Goal: Entertainment & Leisure: Consume media (video, audio)

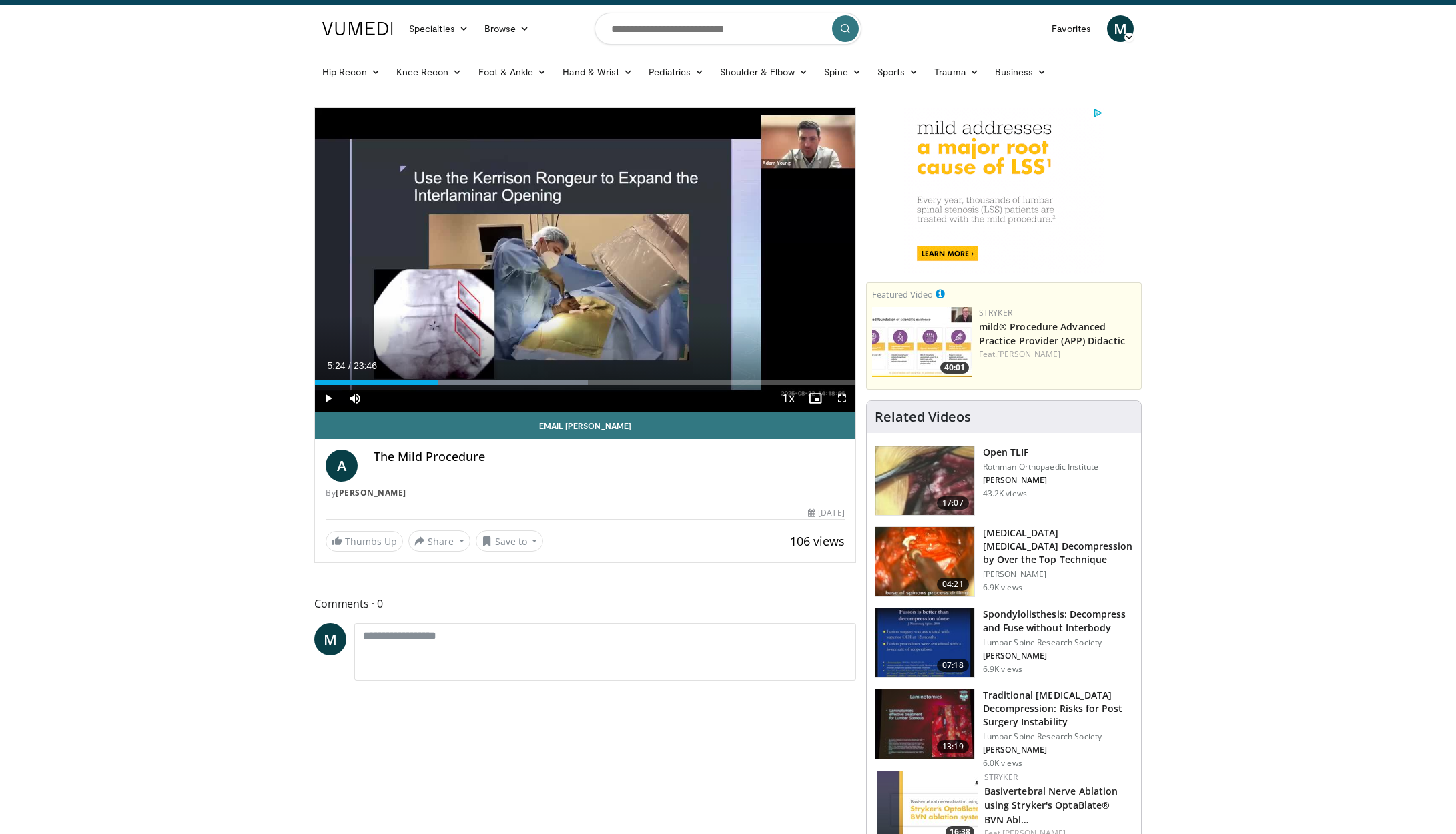
click at [839, 399] on span "Video Player" at bounding box center [842, 398] width 27 height 27
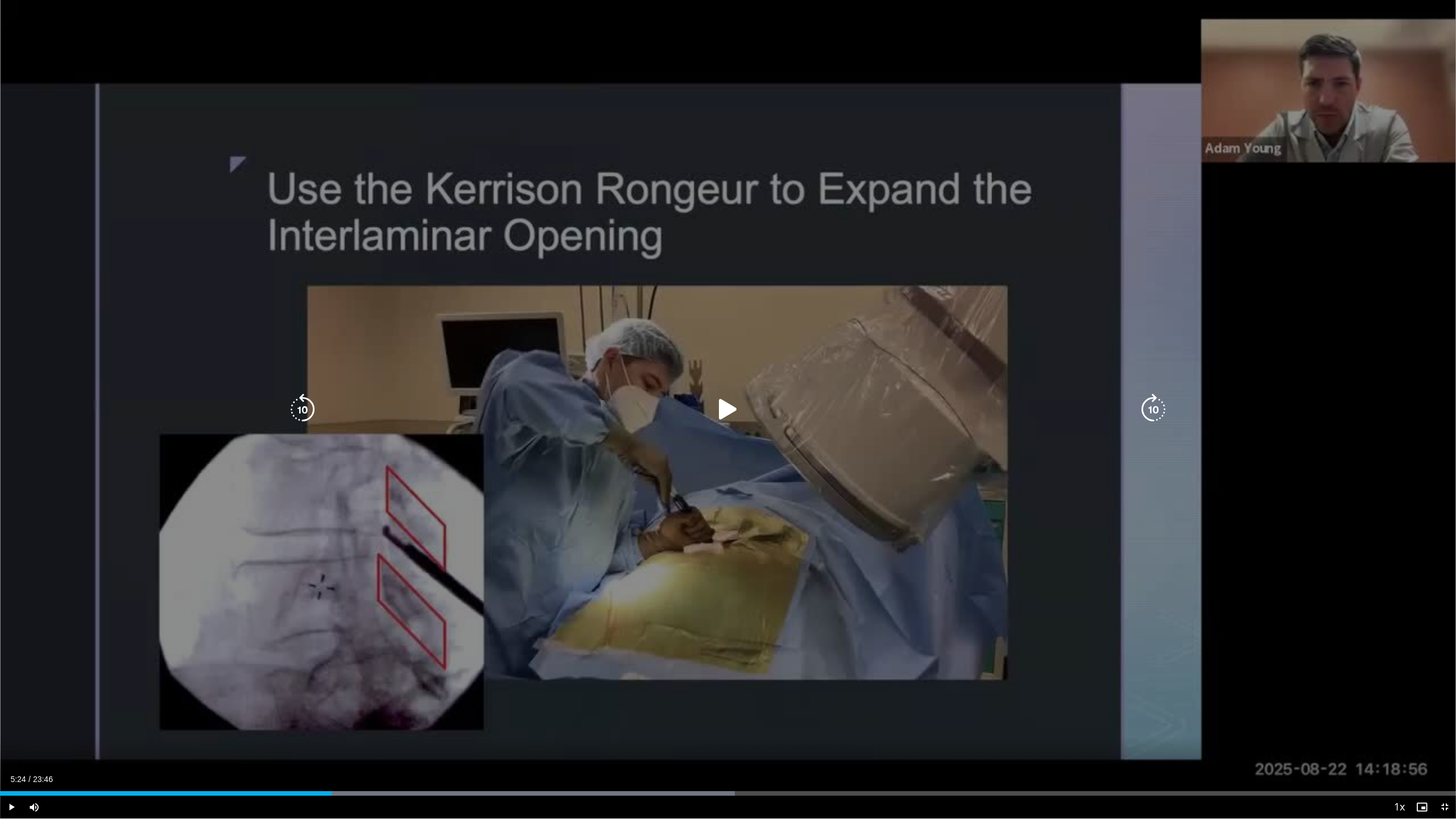
click at [721, 413] on icon "Video Player" at bounding box center [728, 410] width 32 height 32
click at [729, 407] on icon "Video Player" at bounding box center [728, 410] width 32 height 32
click at [725, 410] on icon "Video Player" at bounding box center [728, 410] width 32 height 32
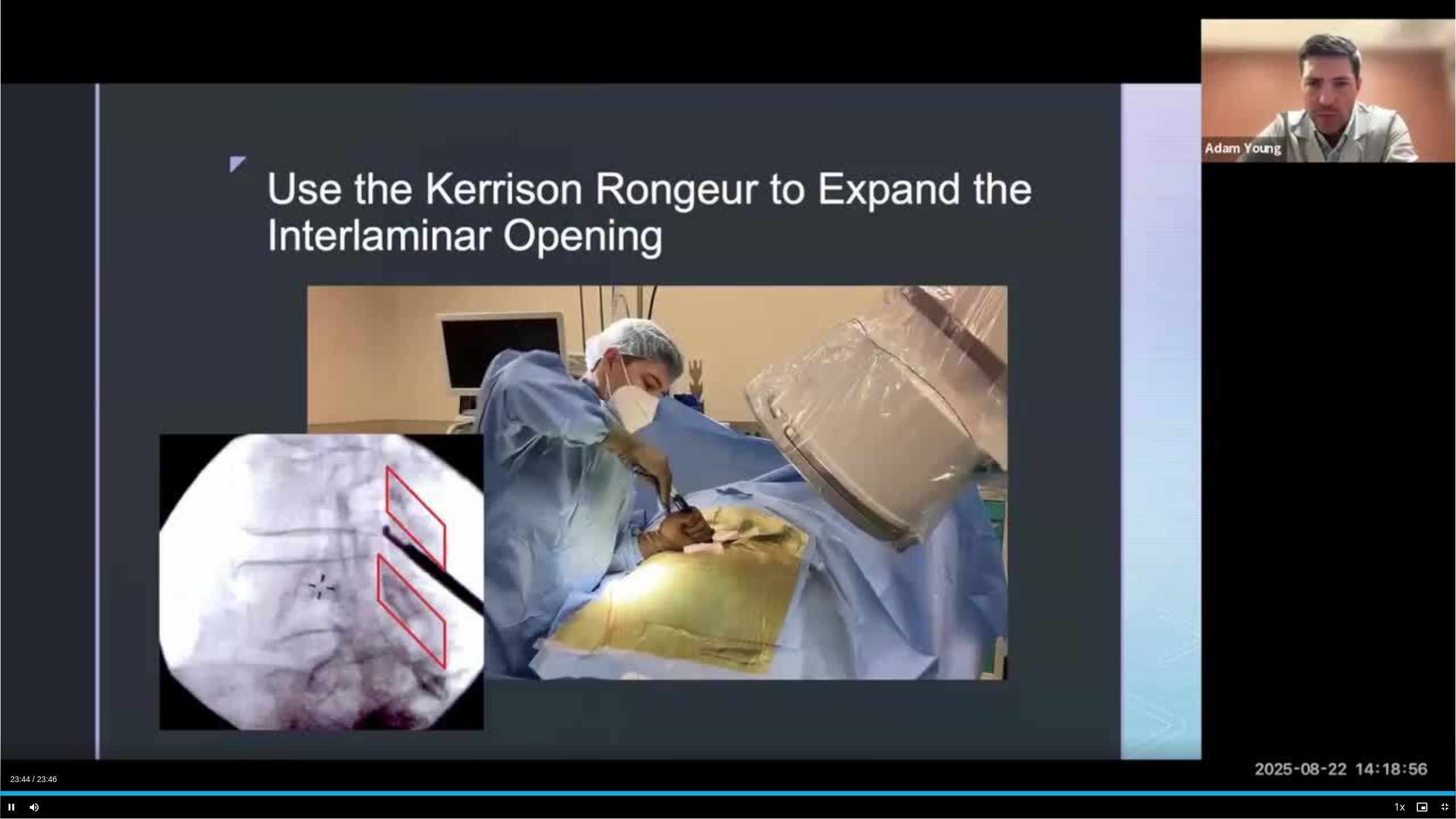
click at [1240, 710] on span "Video Player" at bounding box center [1444, 806] width 23 height 23
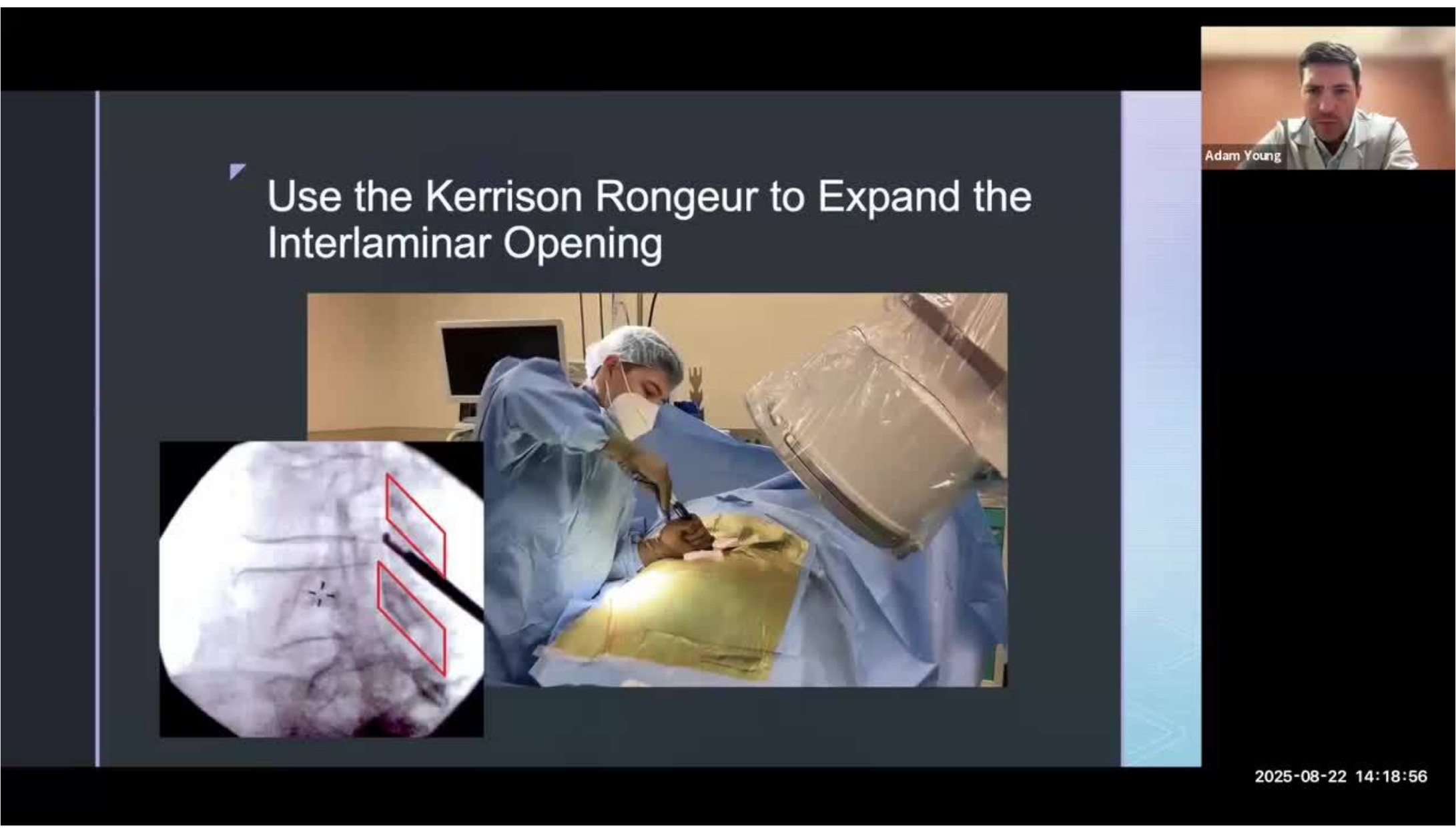
scroll to position [27, 0]
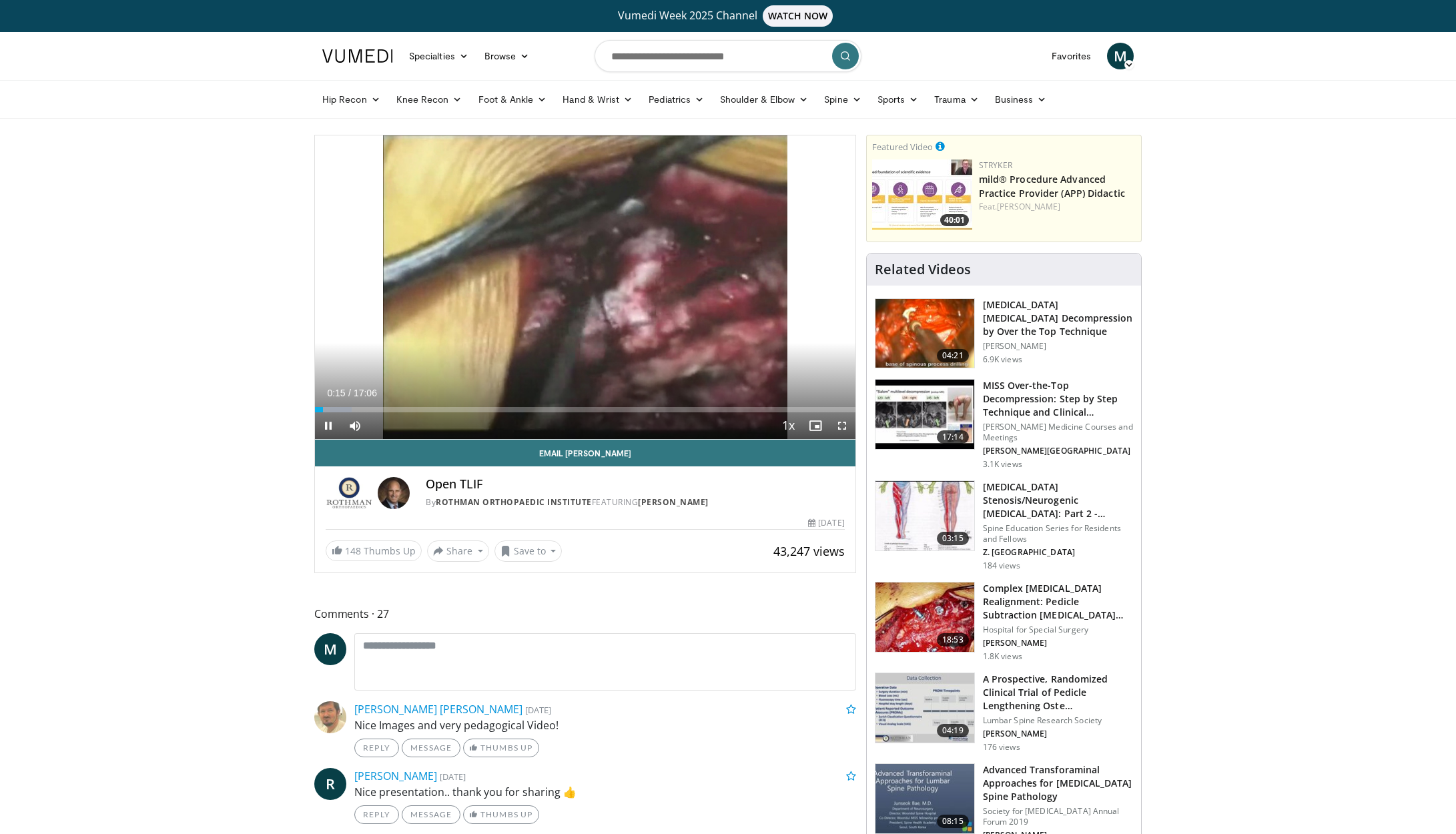
click at [846, 428] on span "Video Player" at bounding box center [842, 425] width 27 height 27
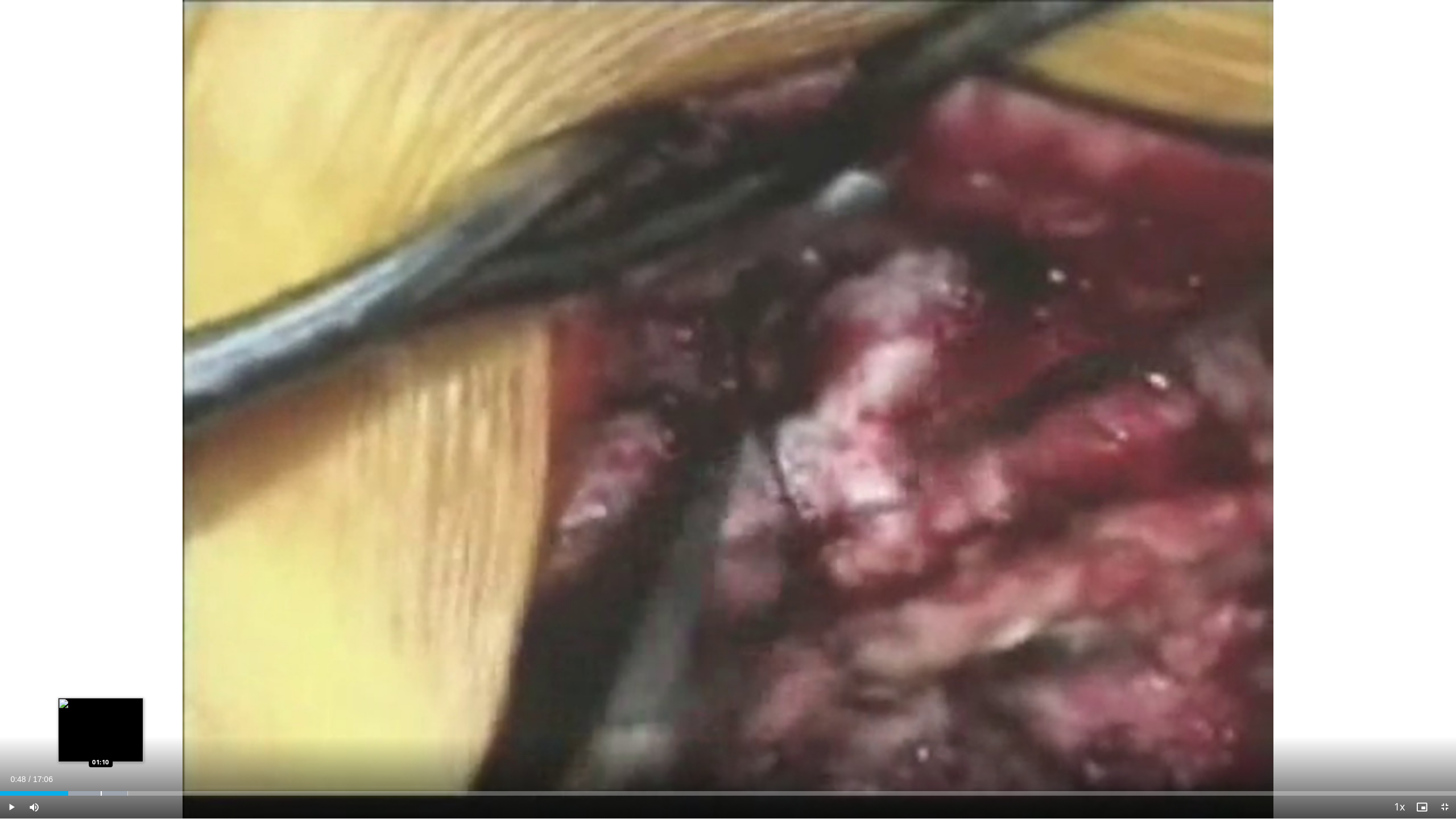
click at [101, 710] on div "Progress Bar" at bounding box center [101, 793] width 1 height 4
click at [156, 710] on div "Progress Bar" at bounding box center [156, 793] width 1 height 4
click at [169, 710] on div "Progress Bar" at bounding box center [169, 793] width 1 height 4
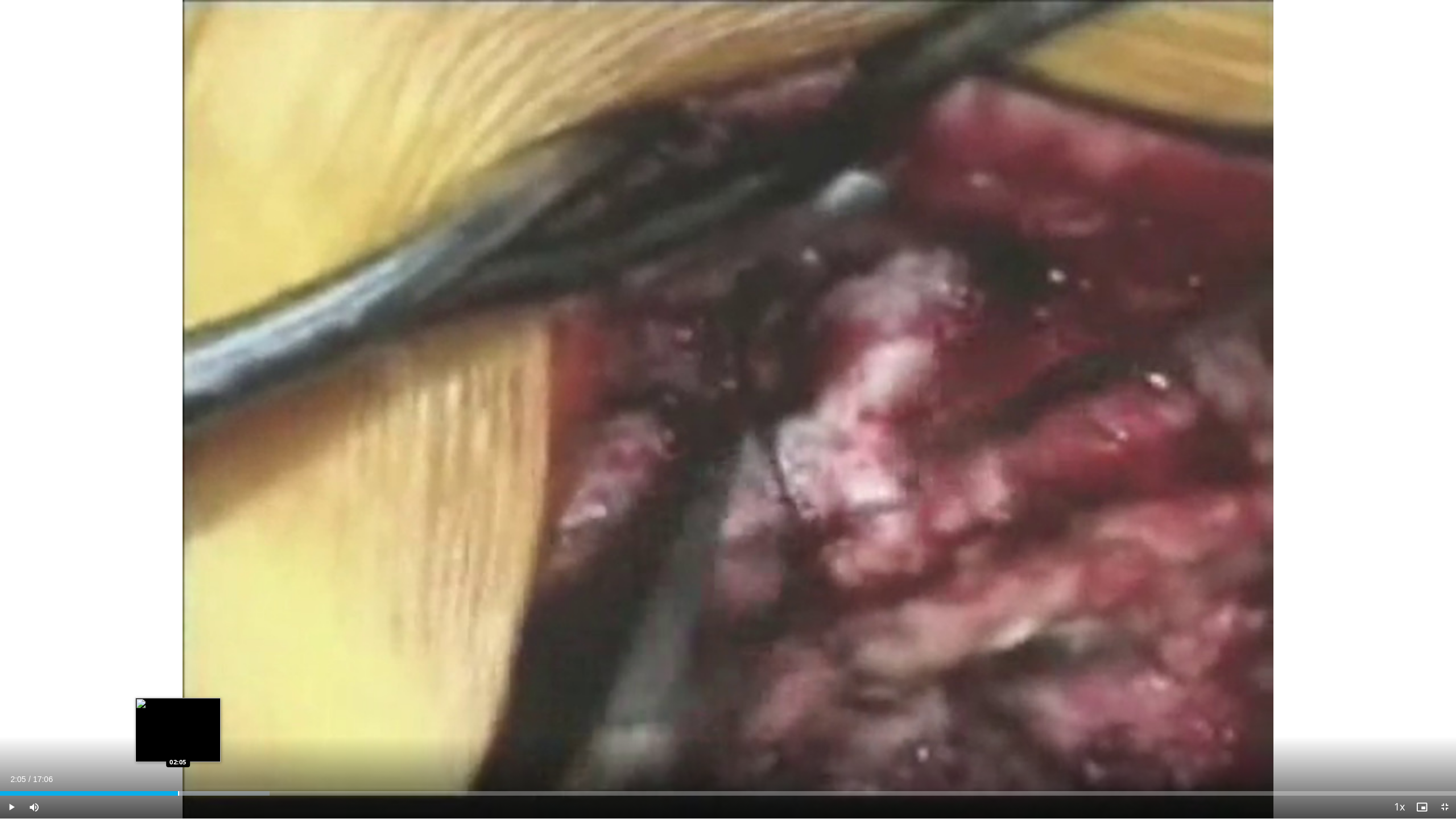
click at [178, 710] on div "Progress Bar" at bounding box center [178, 793] width 1 height 4
click at [192, 710] on div "Progress Bar" at bounding box center [192, 793] width 1 height 4
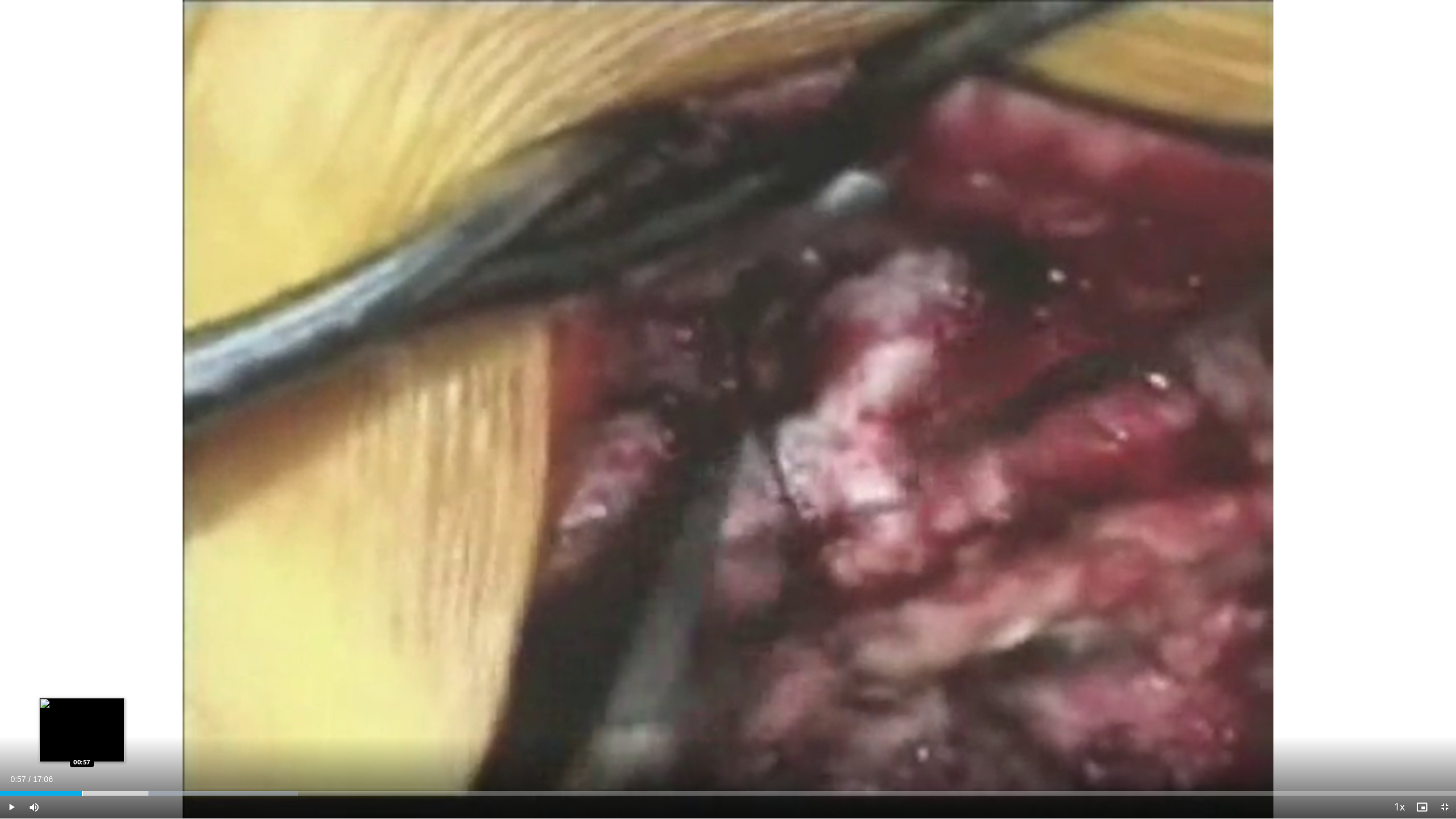
click at [82, 710] on div "Progress Bar" at bounding box center [82, 793] width 1 height 4
click at [102, 710] on div "Progress Bar" at bounding box center [102, 793] width 1 height 4
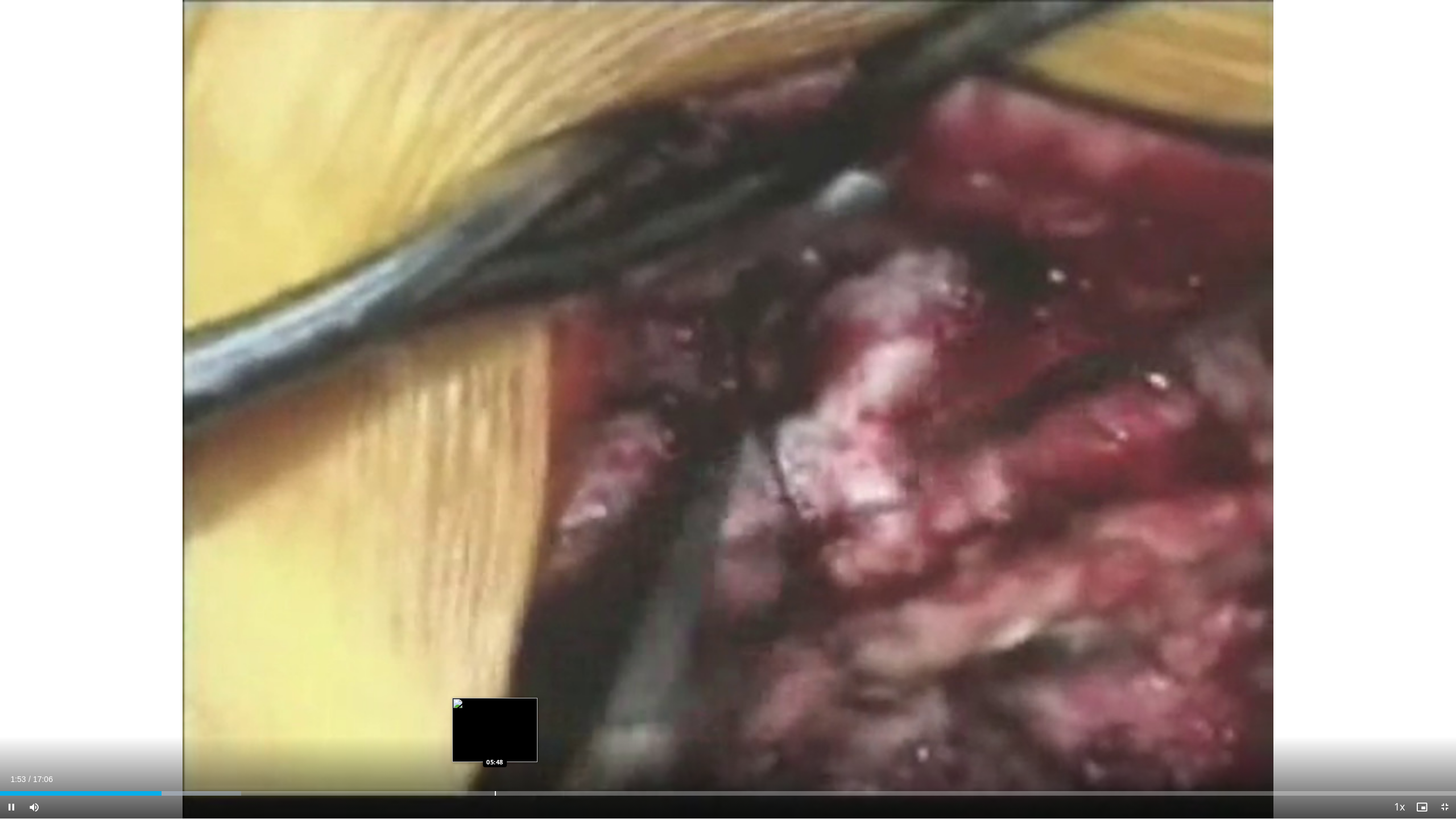
click at [494, 710] on div "Progress Bar" at bounding box center [494, 793] width 1 height 4
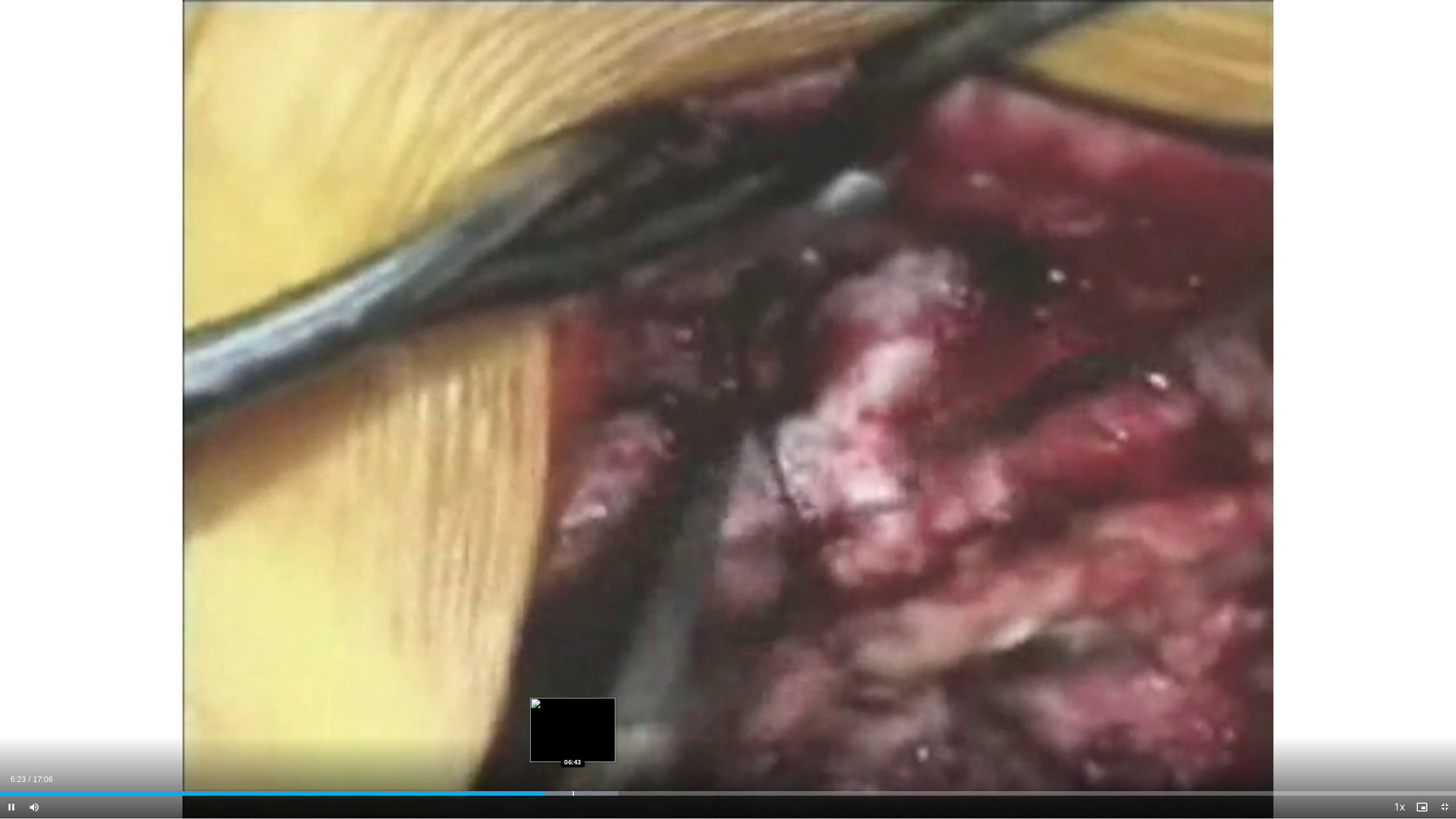
click at [572, 710] on div "Loaded : 42.48% 06:23 06:43" at bounding box center [728, 793] width 1456 height 4
click at [574, 710] on div "Current Time 6:50 / Duration 17:06 Pause Skip Backward Skip Forward Mute Loaded…" at bounding box center [728, 806] width 1456 height 23
click at [564, 710] on div "Loaded : 43.87% 06:52 06:38" at bounding box center [728, 793] width 1456 height 4
click at [574, 710] on div "Progress Bar" at bounding box center [574, 793] width 1 height 4
click at [586, 710] on div "Progress Bar" at bounding box center [586, 793] width 1 height 4
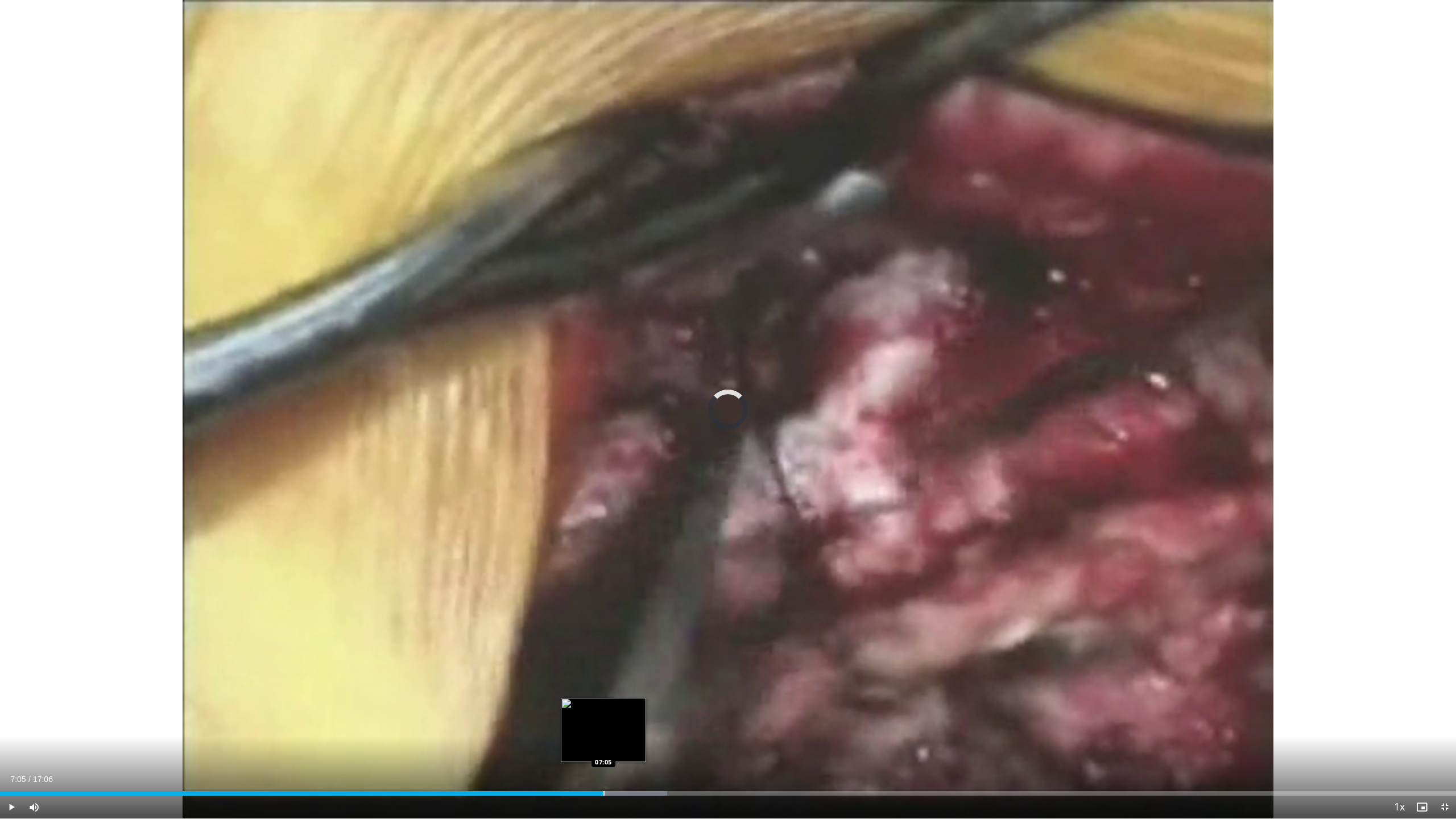
click at [603, 710] on div "Progress Bar" at bounding box center [603, 793] width 1 height 4
click at [750, 710] on div "Loaded : 52.65% 08:35 08:49" at bounding box center [728, 793] width 1456 height 4
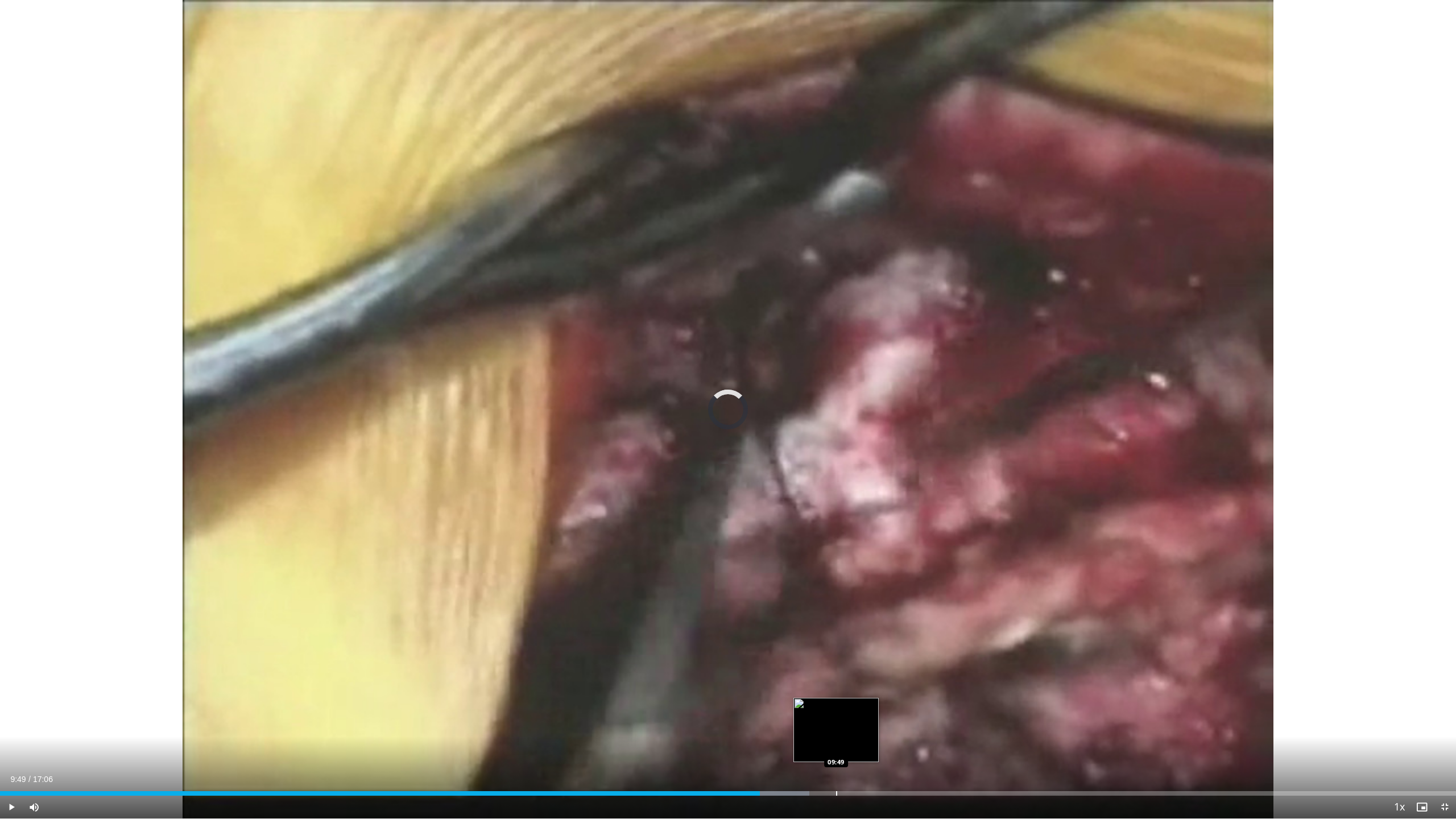
click at [836, 710] on div "Progress Bar" at bounding box center [836, 793] width 1 height 4
click at [862, 710] on div "Progress Bar" at bounding box center [862, 793] width 1 height 4
click at [901, 710] on div "Progress Bar" at bounding box center [901, 793] width 1 height 4
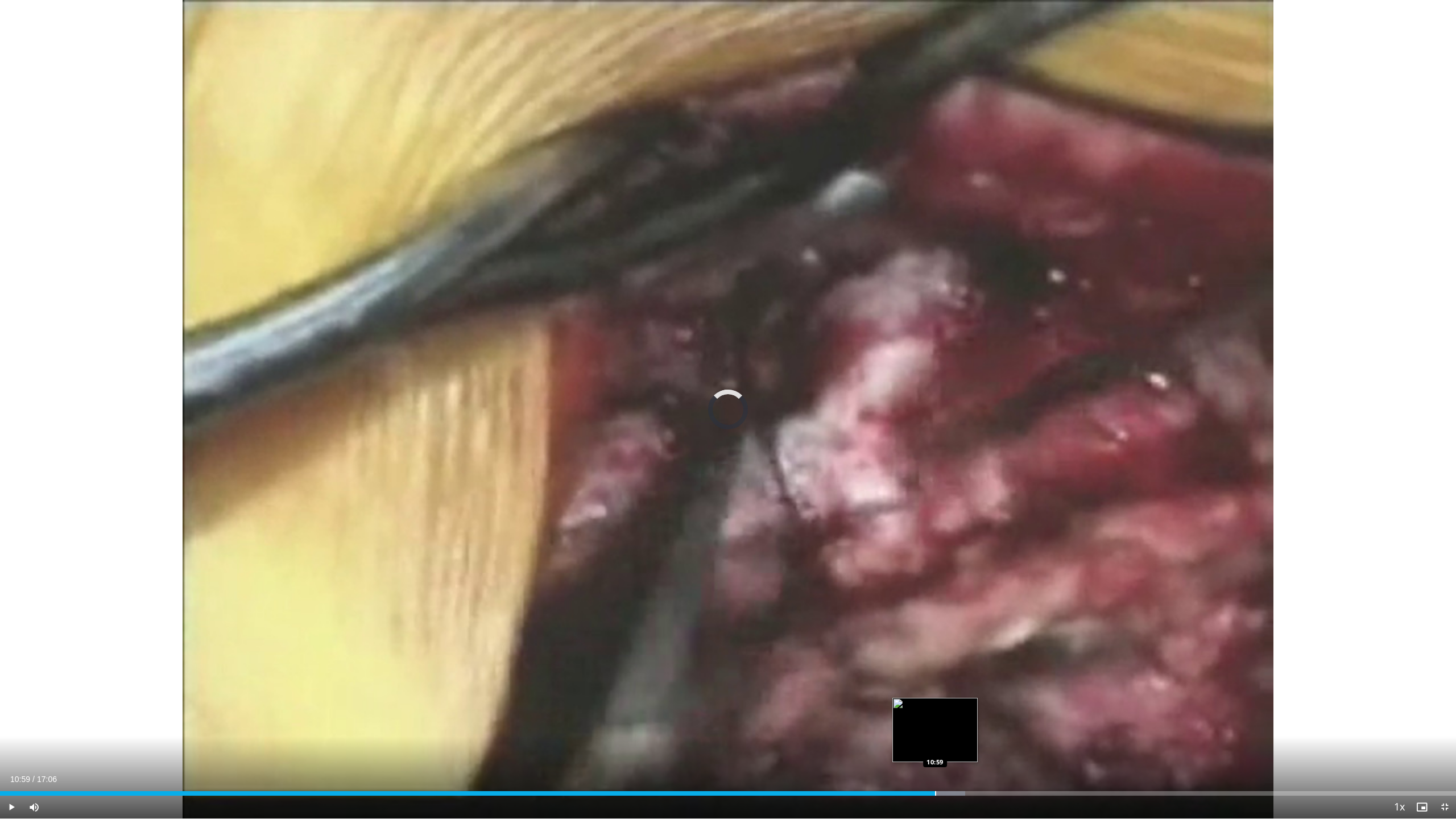
click at [934, 710] on div "Progress Bar" at bounding box center [934, 793] width 1 height 4
click at [952, 710] on div "Progress Bar" at bounding box center [952, 793] width 1 height 4
click at [968, 710] on div "Progress Bar" at bounding box center [968, 793] width 1 height 4
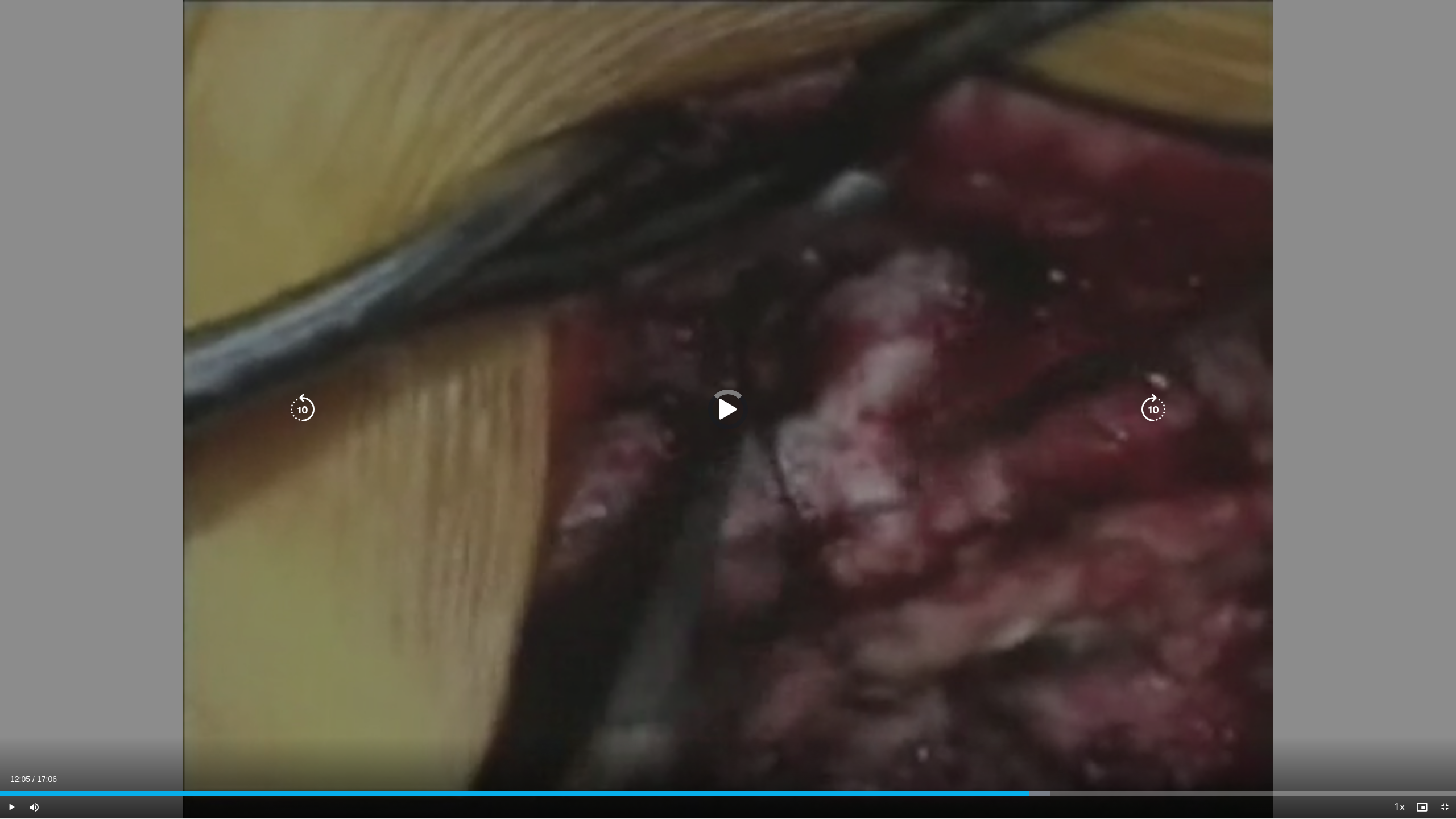
click at [1029, 710] on div "Current Time 12:05 / Duration 17:06 Play Skip Backward Skip Forward Mute Loaded…" at bounding box center [728, 806] width 1456 height 23
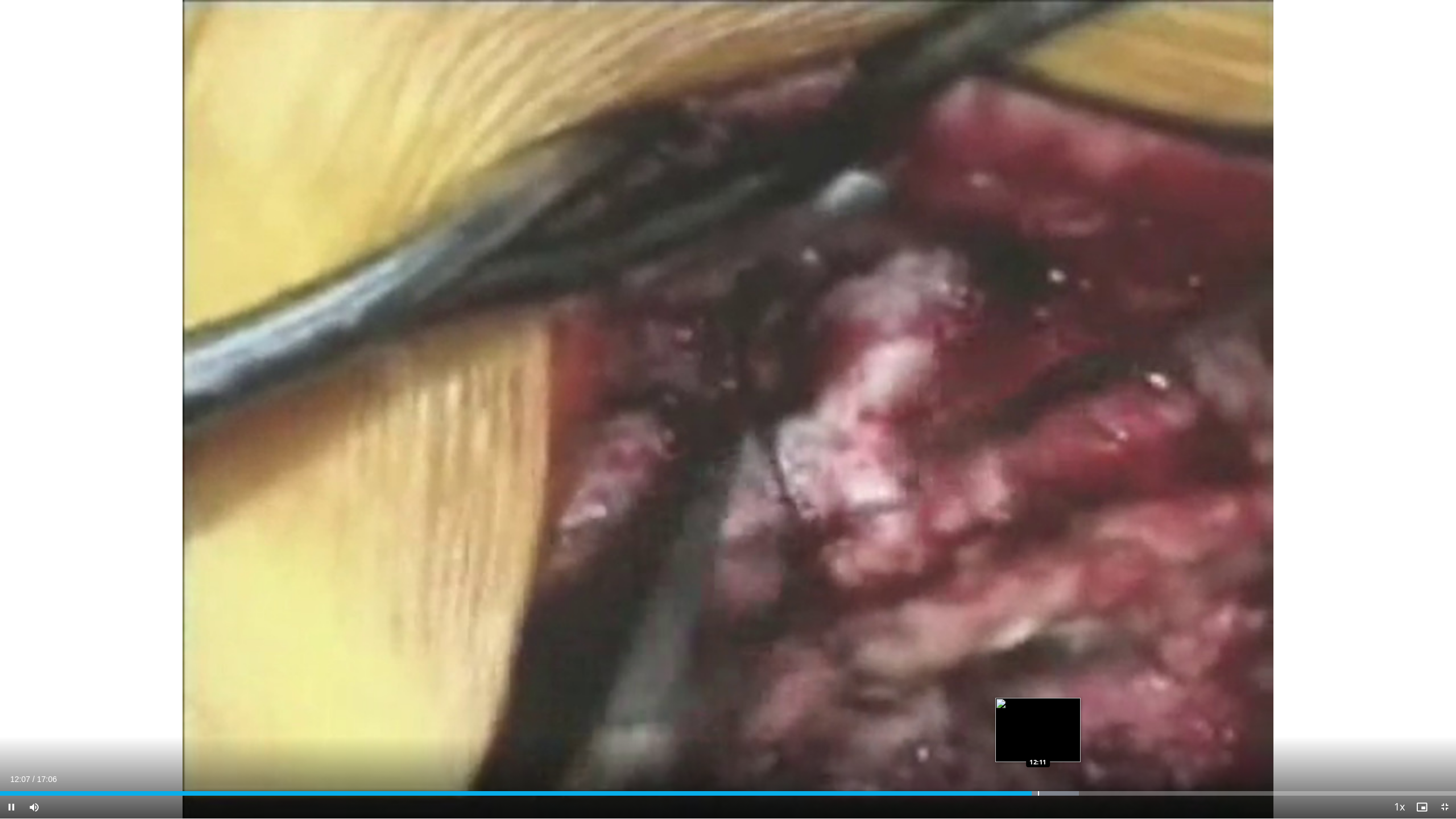
click at [1038, 710] on div "Progress Bar" at bounding box center [1038, 793] width 1 height 4
click at [1059, 710] on div "Progress Bar" at bounding box center [1059, 793] width 1 height 4
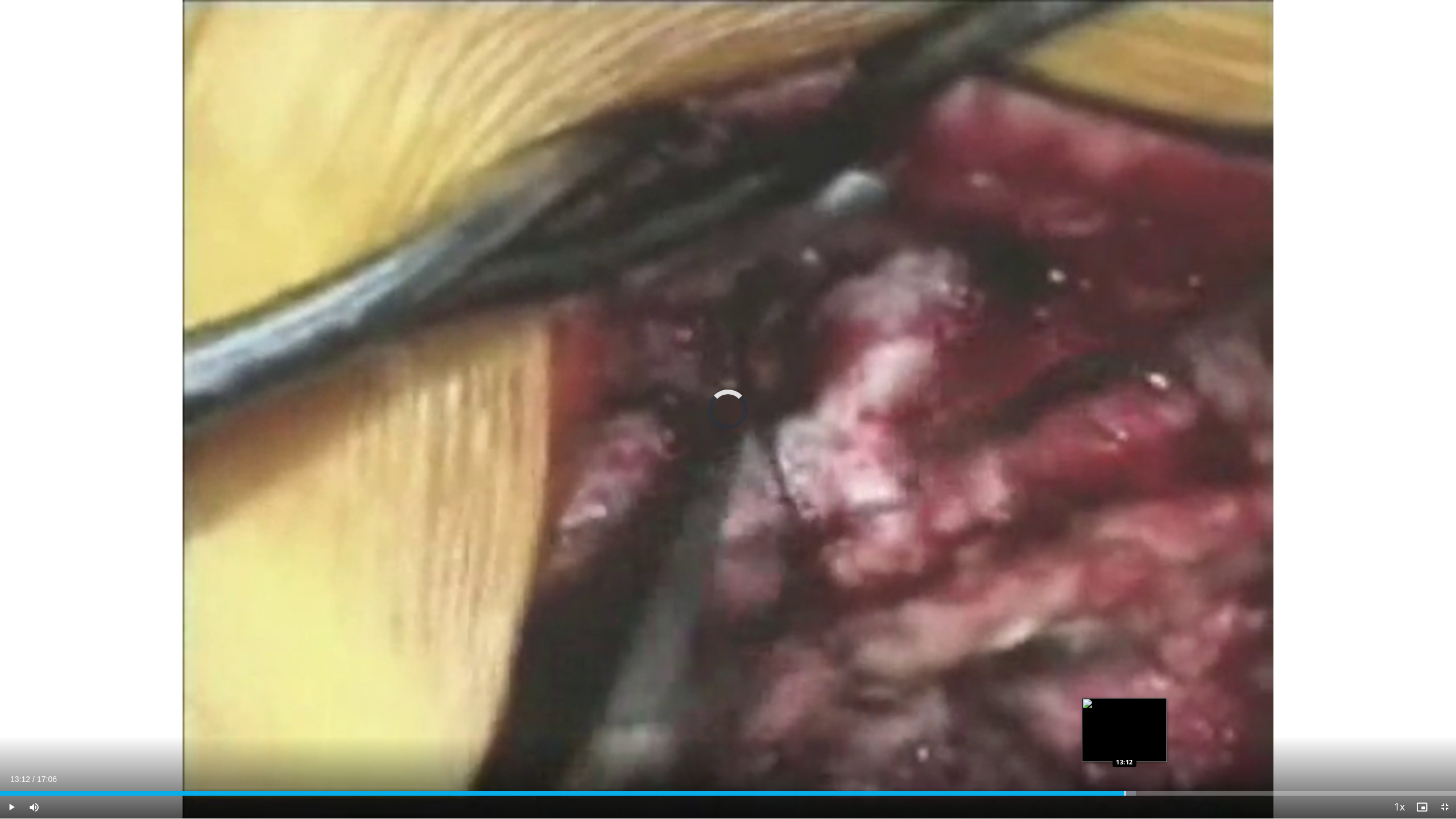
click at [1124, 710] on div "Progress Bar" at bounding box center [1124, 793] width 1 height 4
click at [1110, 710] on div "Progress Bar" at bounding box center [1110, 793] width 1 height 4
click at [1150, 710] on div "Progress Bar" at bounding box center [1150, 793] width 1 height 4
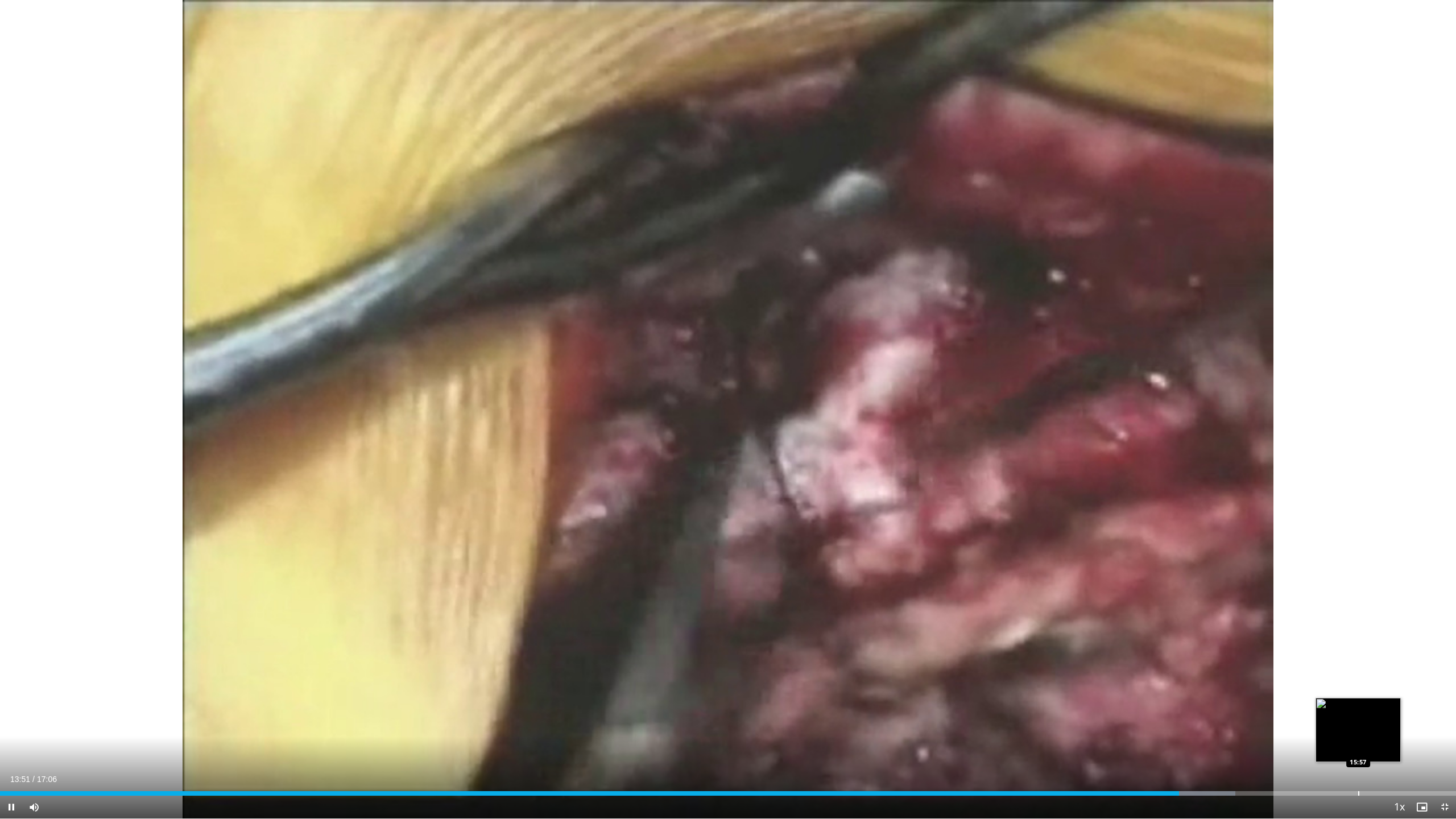
click at [1240, 710] on div "Progress Bar" at bounding box center [1358, 793] width 1 height 4
click at [1240, 710] on div "Progress Bar" at bounding box center [1367, 793] width 1 height 4
click at [1240, 710] on div "Progress Bar" at bounding box center [1379, 793] width 1 height 4
click at [1240, 710] on div "Progress Bar" at bounding box center [1427, 793] width 1 height 4
click at [1240, 710] on div "Progress Bar" at bounding box center [1439, 793] width 1 height 4
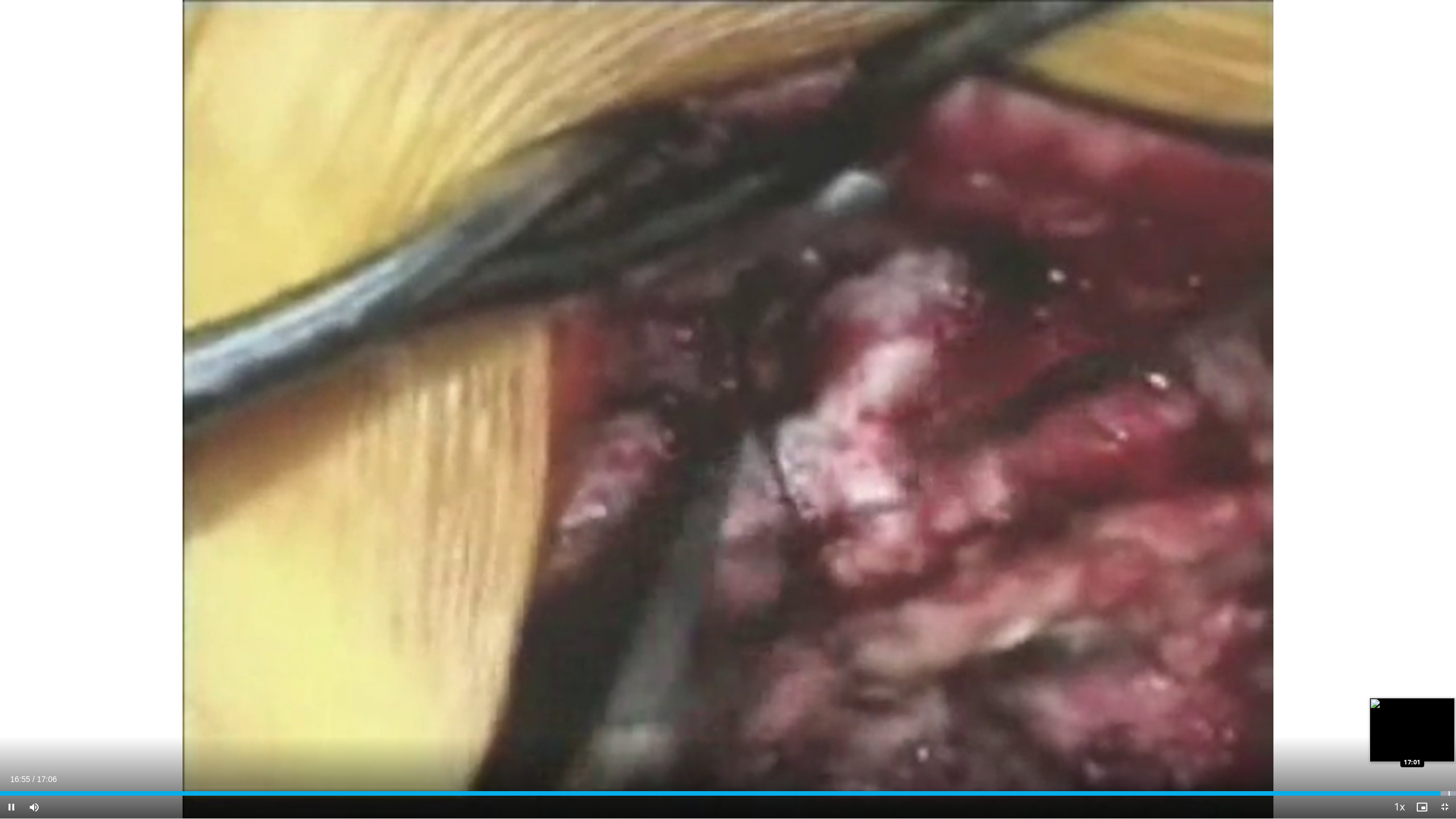
click at [1240, 710] on div "Progress Bar" at bounding box center [1448, 793] width 1 height 4
click at [1240, 710] on span "Video Player" at bounding box center [1444, 806] width 23 height 23
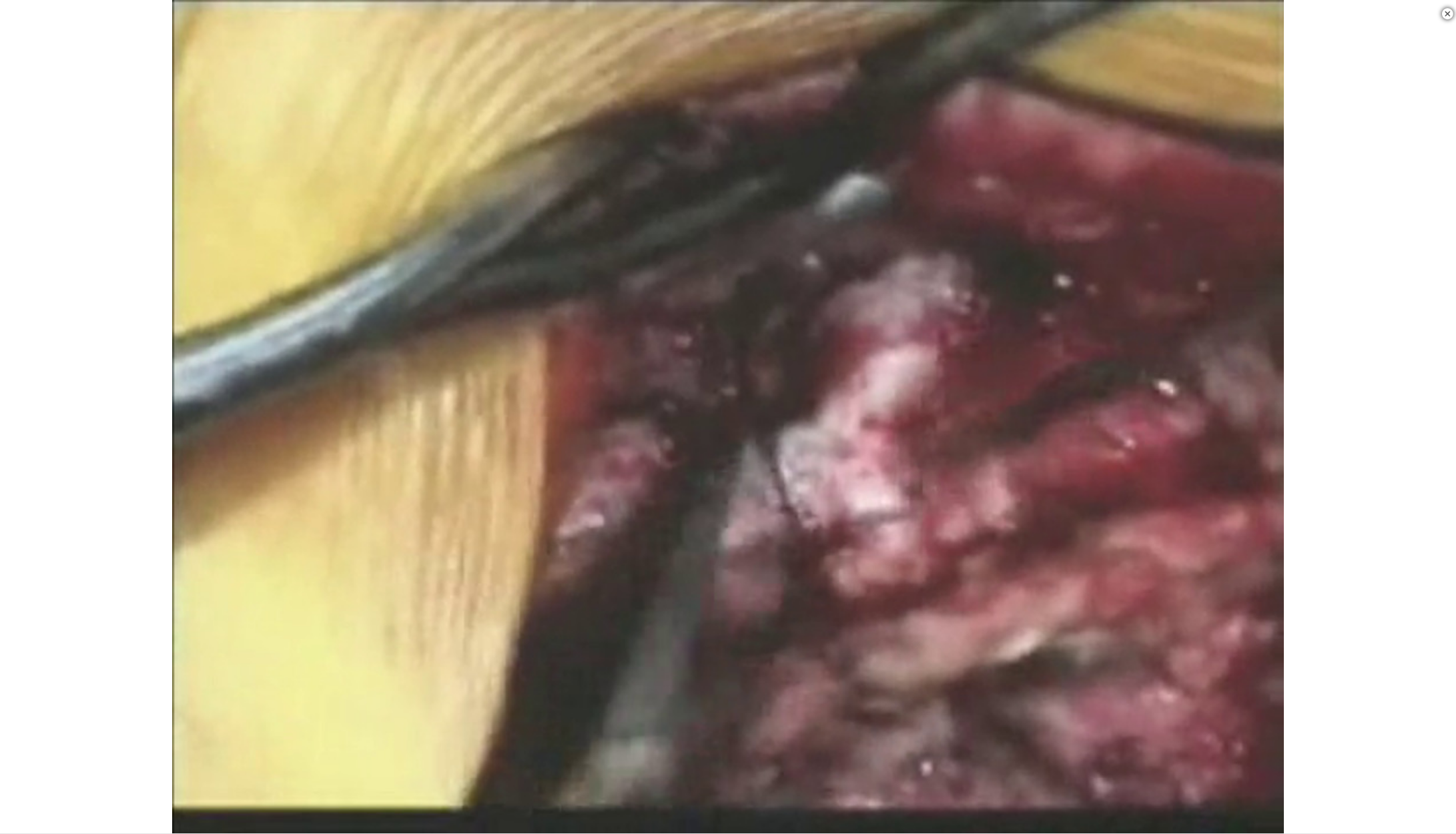
scroll to position [662, 0]
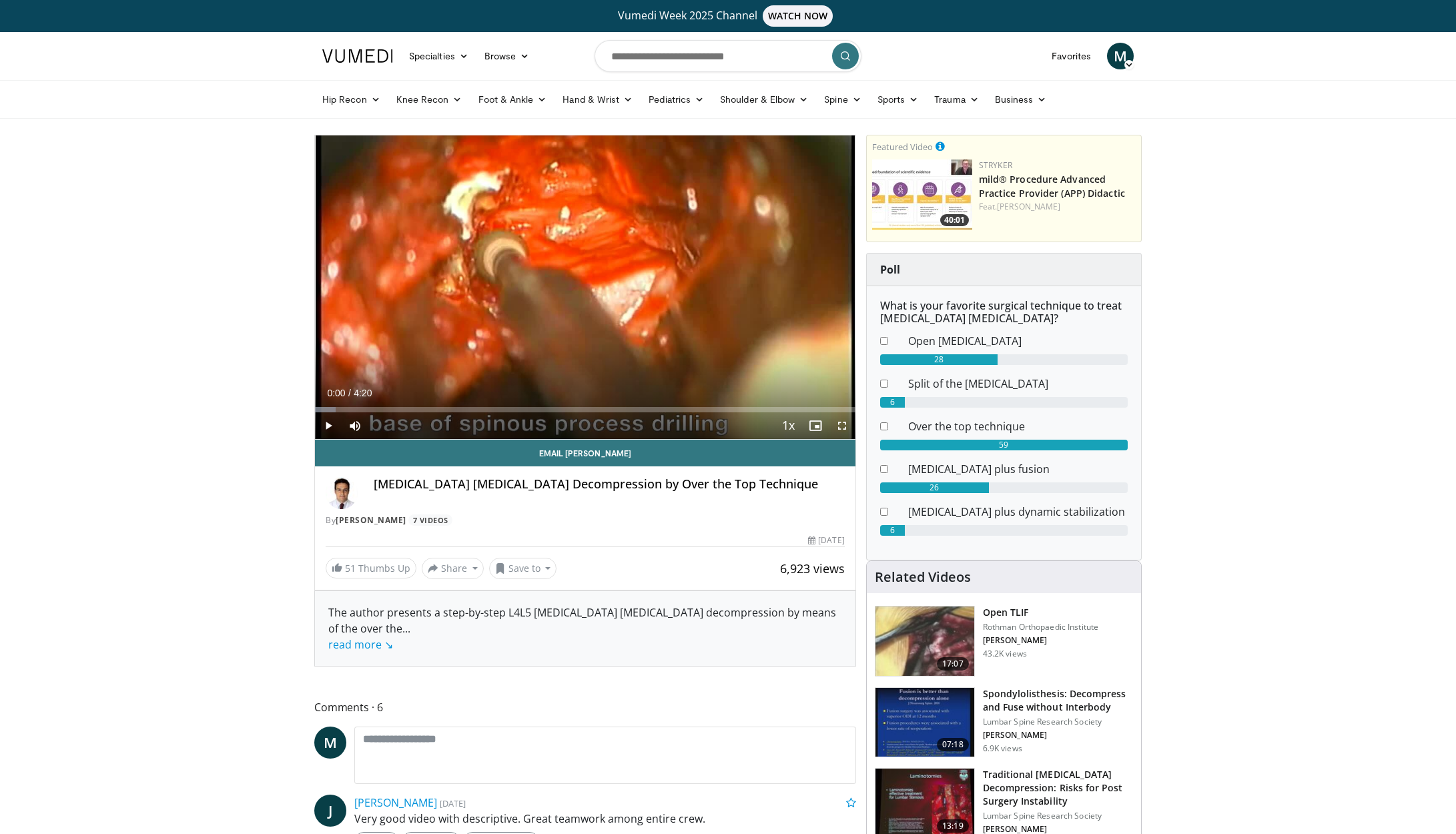
scroll to position [1, 0]
